Goal: Download file/media

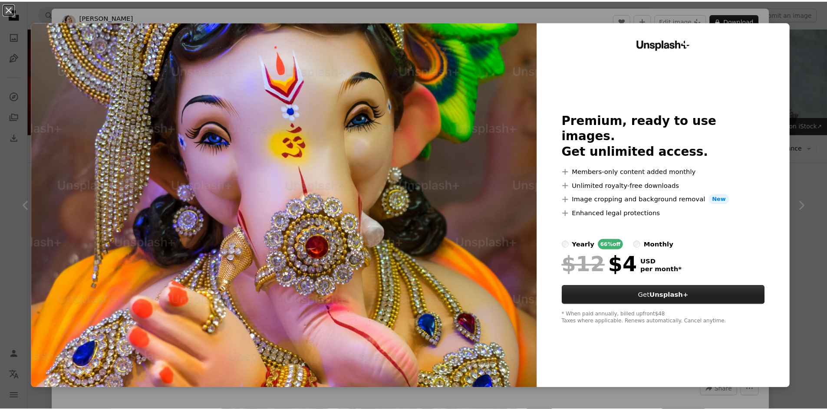
scroll to position [391, 0]
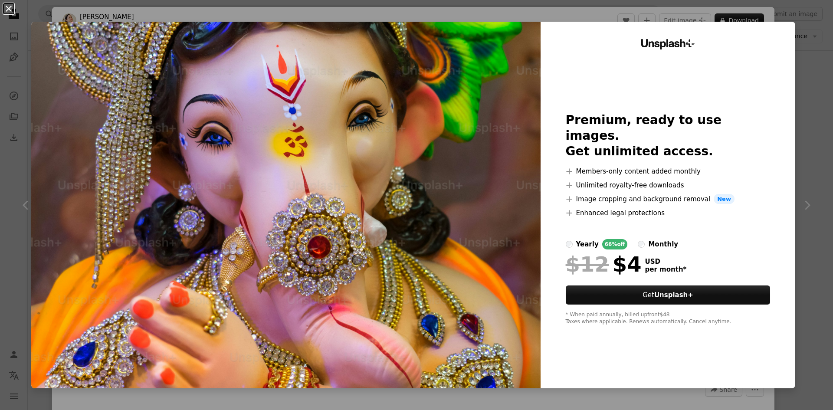
click at [7, 7] on button "An X shape" at bounding box center [8, 8] width 10 height 10
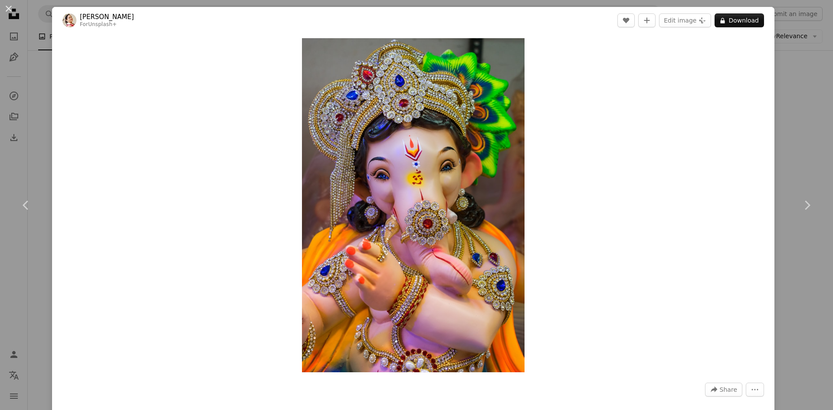
drag, startPoint x: 490, startPoint y: 13, endPoint x: 538, endPoint y: 86, distance: 87.9
click at [537, 86] on div "[PERSON_NAME] For Unsplash+ A heart A plus sign Edit image Plus sign for Unspla…" at bounding box center [413, 259] width 723 height 504
click at [722, 159] on div "Zoom in" at bounding box center [413, 205] width 723 height 343
click at [10, 10] on button "An X shape" at bounding box center [8, 8] width 10 height 10
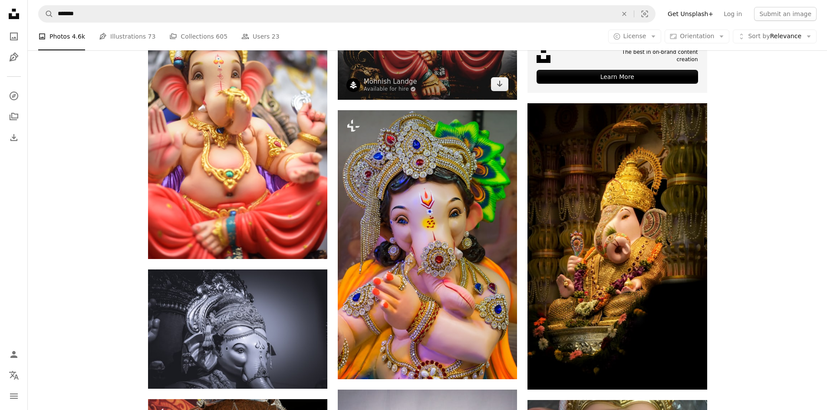
scroll to position [217, 0]
